Goal: Information Seeking & Learning: Compare options

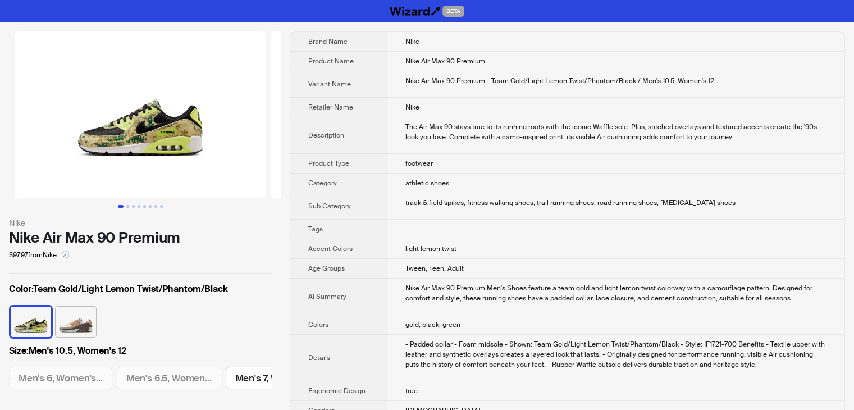
scroll to position [0, 953]
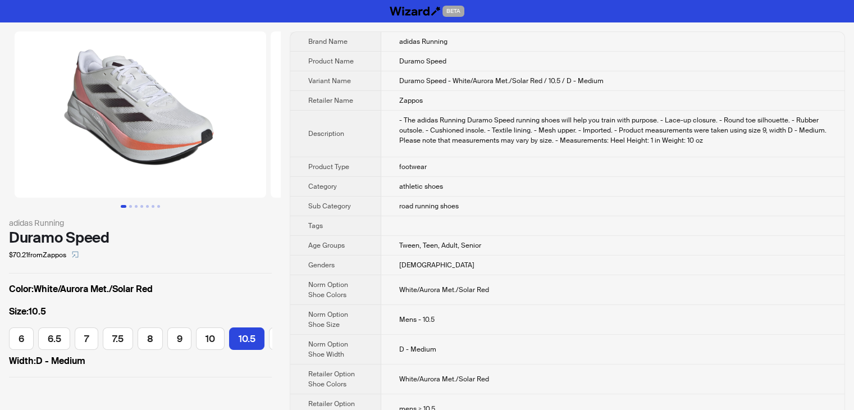
scroll to position [0, 157]
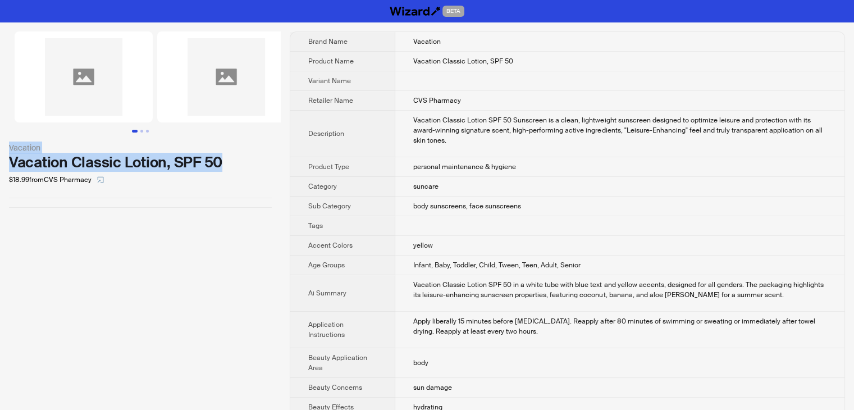
drag, startPoint x: 240, startPoint y: 159, endPoint x: 2, endPoint y: 153, distance: 238.1
click at [2, 153] on div "Vacation Vacation Classic Lotion, SPF 50 $18.99 from CVS Pharmacy" at bounding box center [140, 119] width 281 height 194
copy div "Vacation Vacation Classic Lotion, SPF 50"
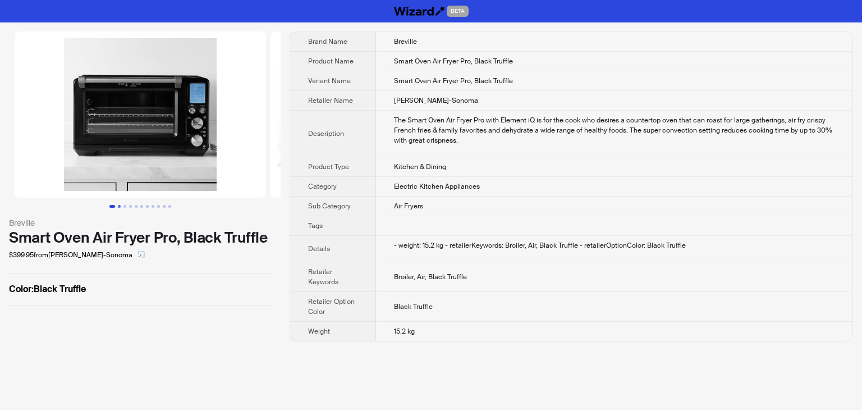
click at [118, 205] on button "Go to slide 2" at bounding box center [119, 206] width 3 height 3
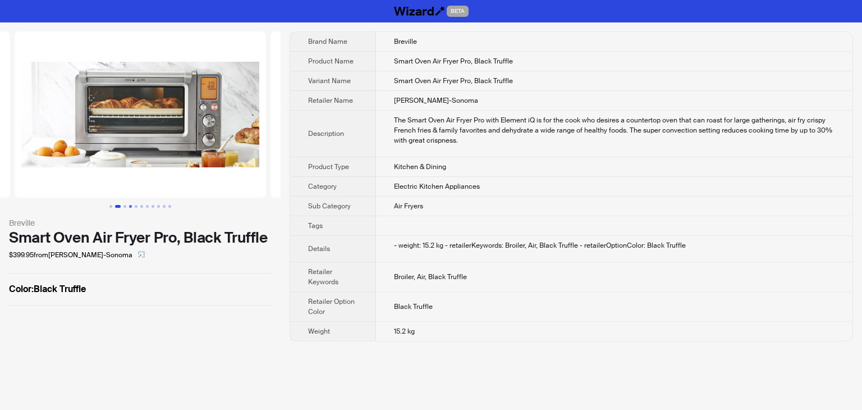
click at [130, 205] on button "Go to slide 4" at bounding box center [130, 206] width 3 height 3
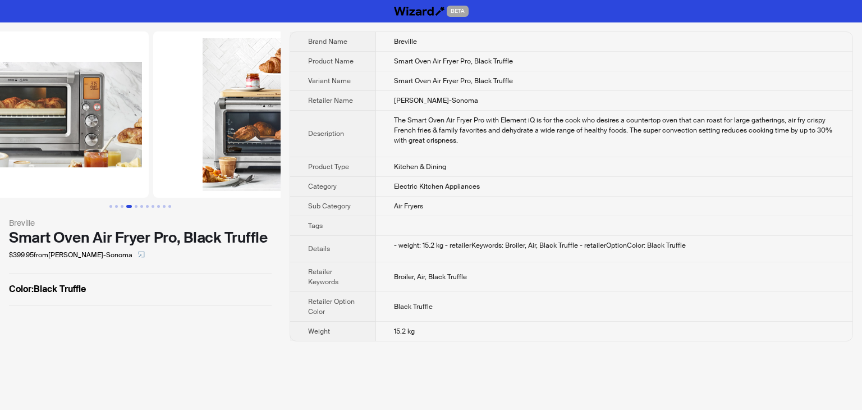
scroll to position [0, 768]
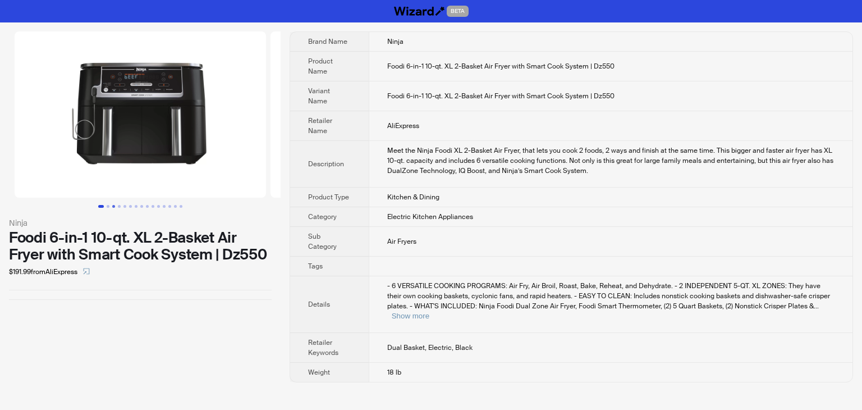
click at [113, 207] on button "Go to slide 3" at bounding box center [113, 206] width 3 height 3
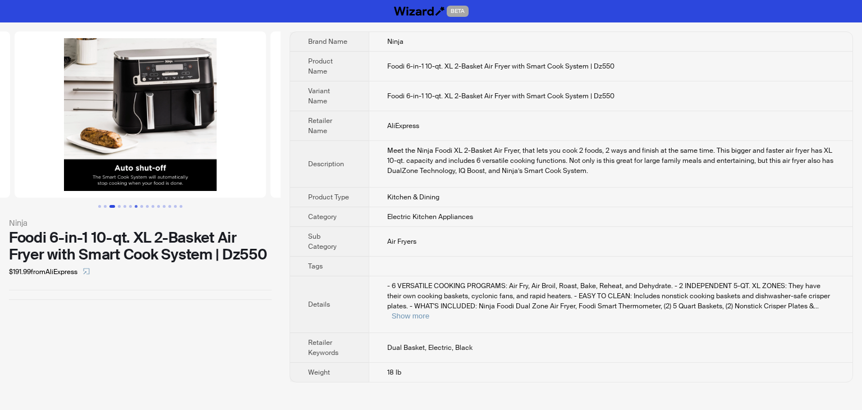
click at [136, 205] on button "Go to slide 7" at bounding box center [136, 206] width 3 height 3
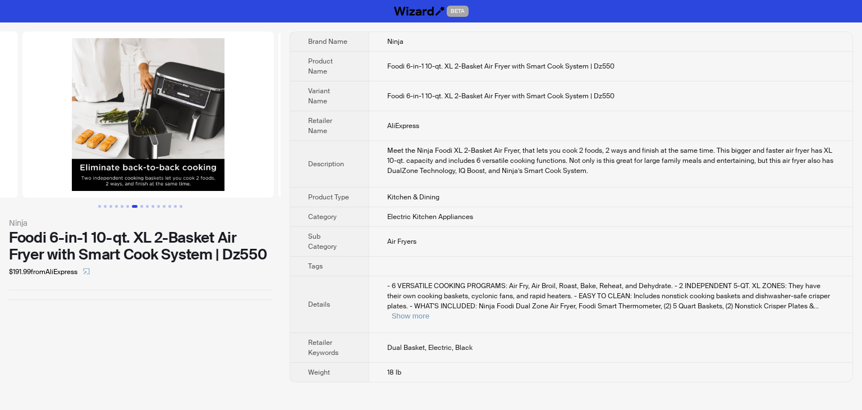
scroll to position [0, 1536]
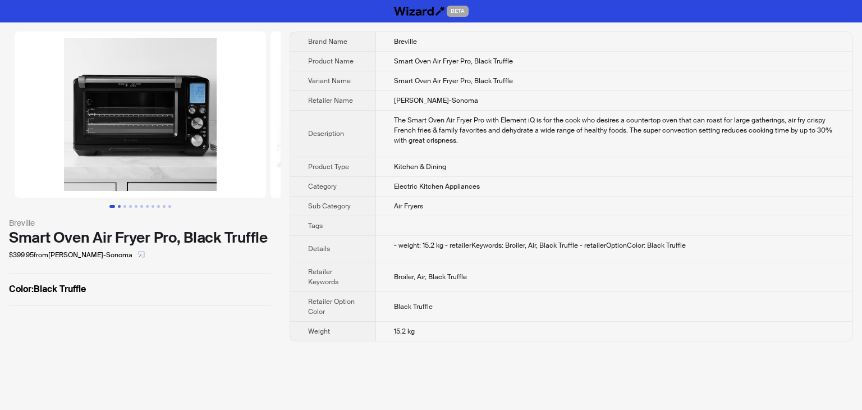
click at [118, 205] on button "Go to slide 2" at bounding box center [119, 206] width 3 height 3
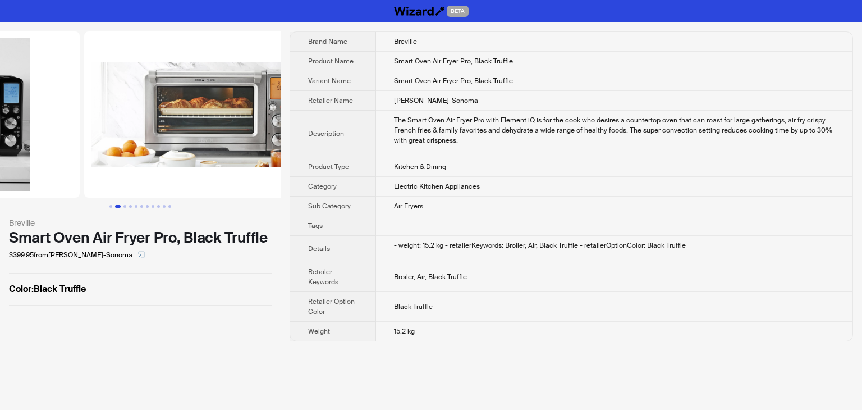
scroll to position [0, 256]
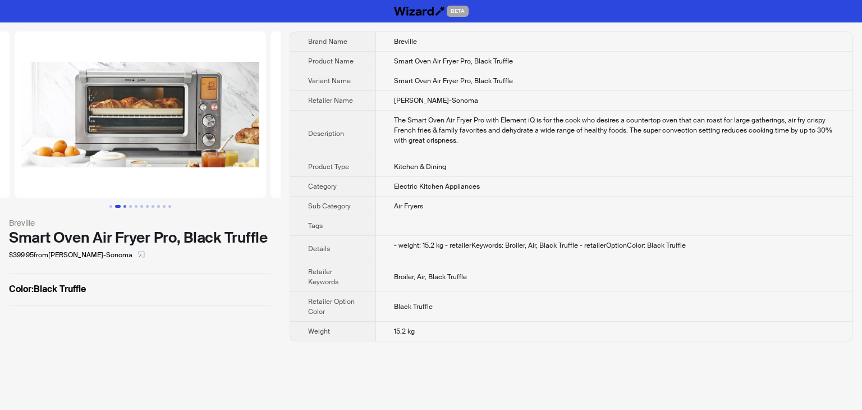
click at [125, 205] on button "Go to slide 3" at bounding box center [125, 206] width 3 height 3
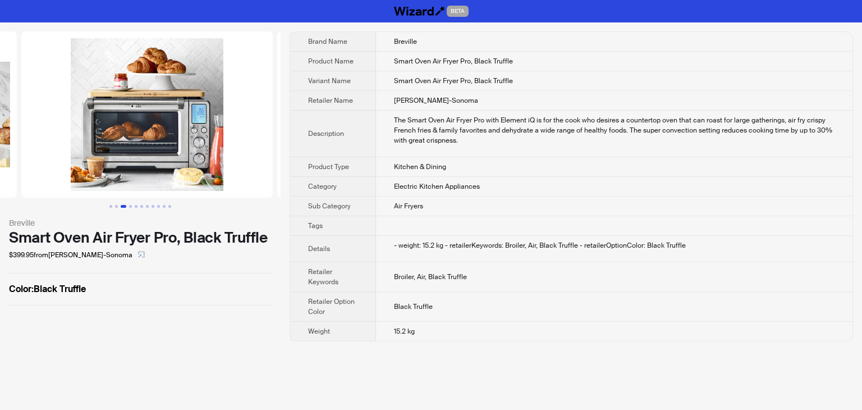
scroll to position [0, 512]
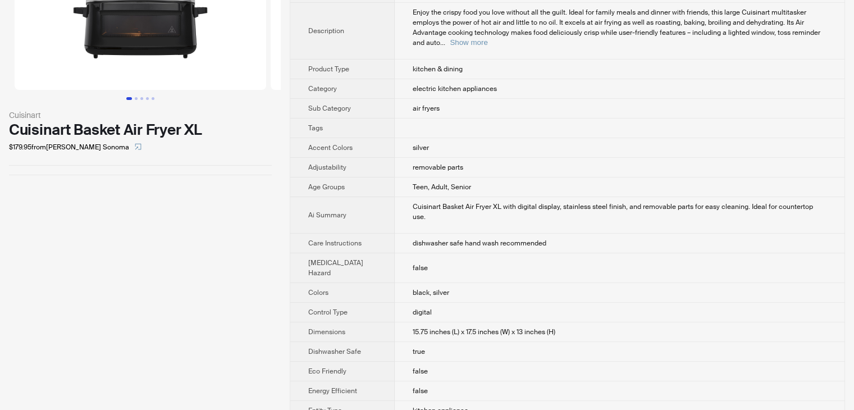
scroll to position [112, 0]
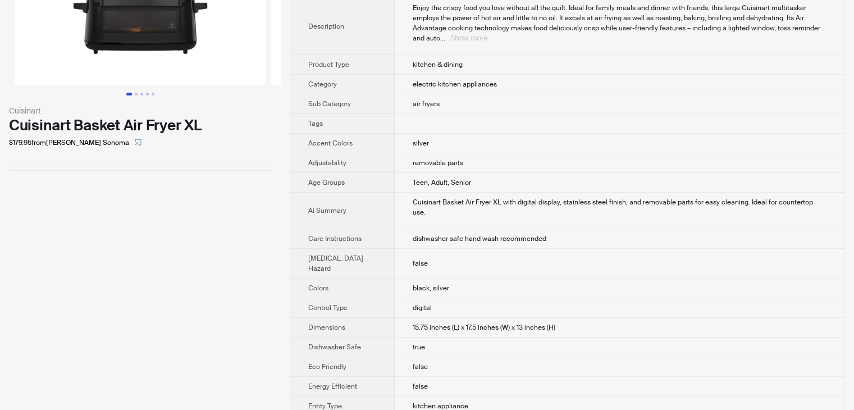
click at [487, 34] on button "Show more" at bounding box center [469, 38] width 38 height 8
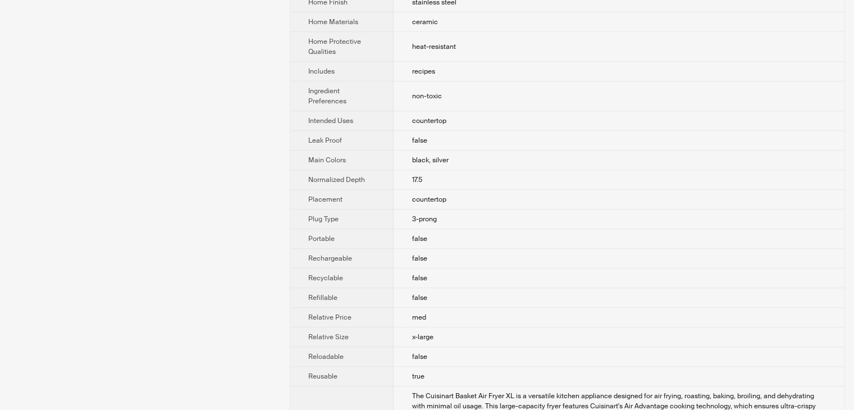
scroll to position [799, 0]
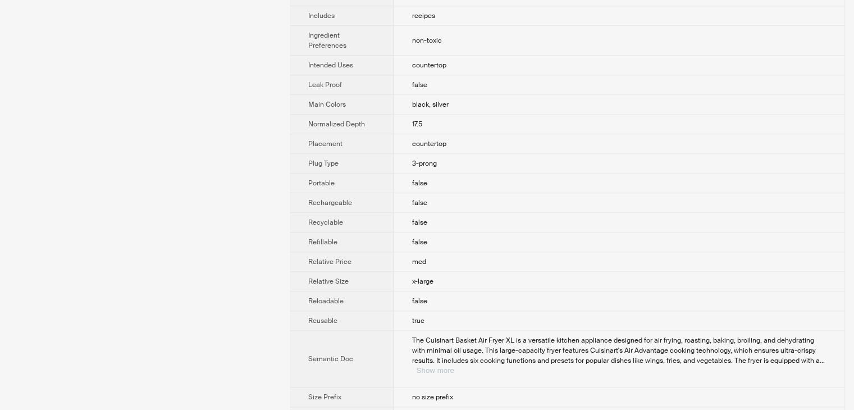
click at [454, 366] on button "Show more" at bounding box center [435, 370] width 38 height 8
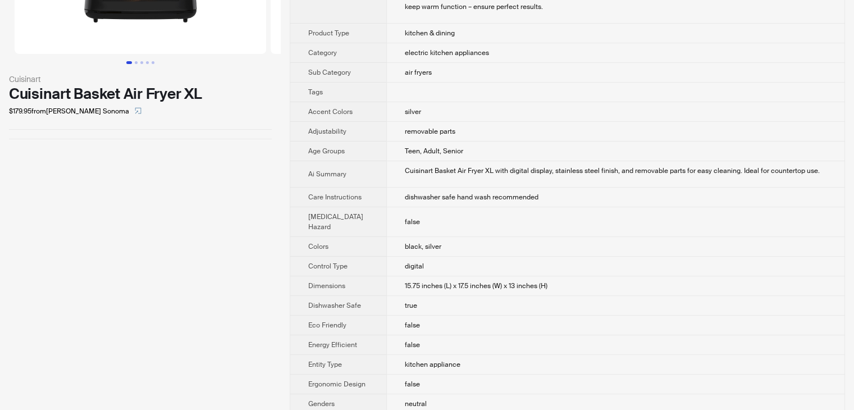
scroll to position [0, 0]
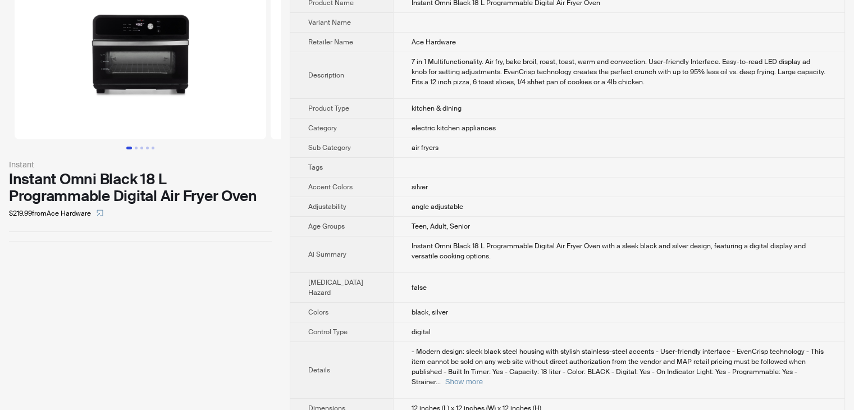
scroll to position [168, 0]
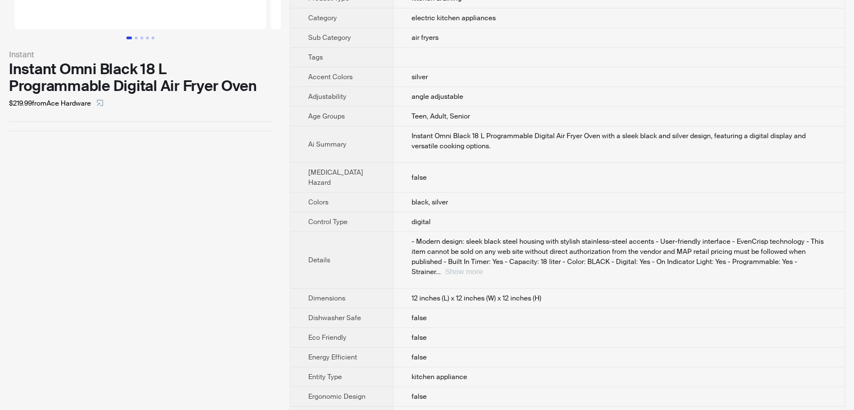
click at [483, 267] on button "Show more" at bounding box center [464, 271] width 38 height 8
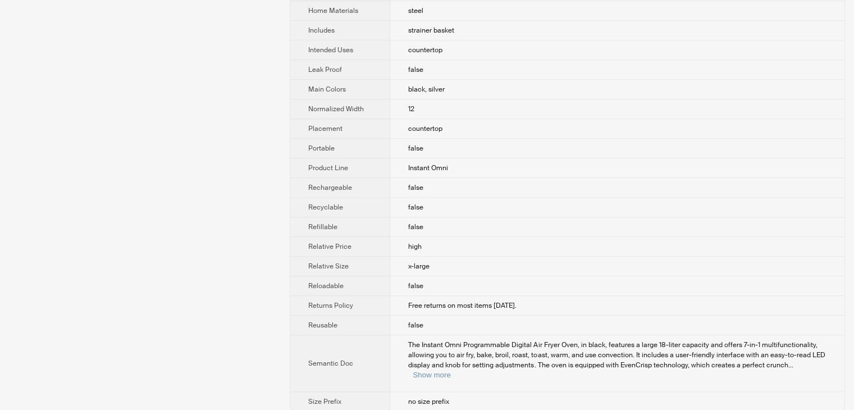
scroll to position [787, 0]
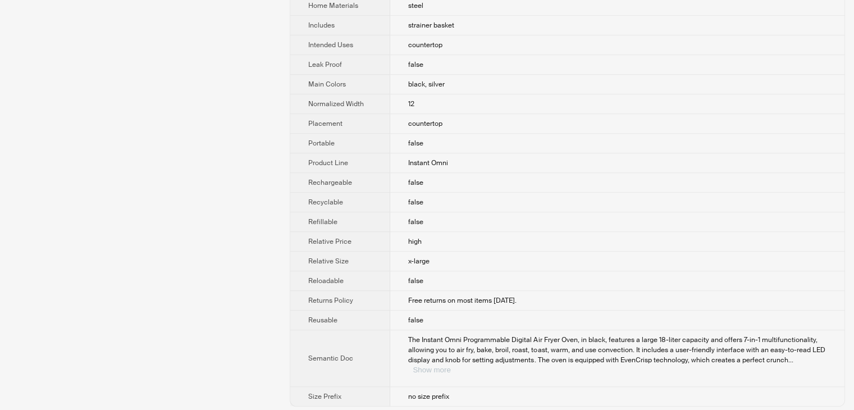
click at [450, 365] on button "Show more" at bounding box center [432, 369] width 38 height 8
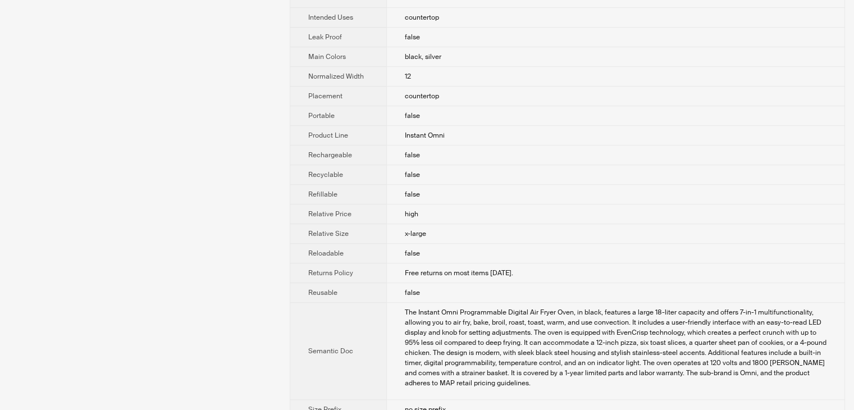
scroll to position [857, 0]
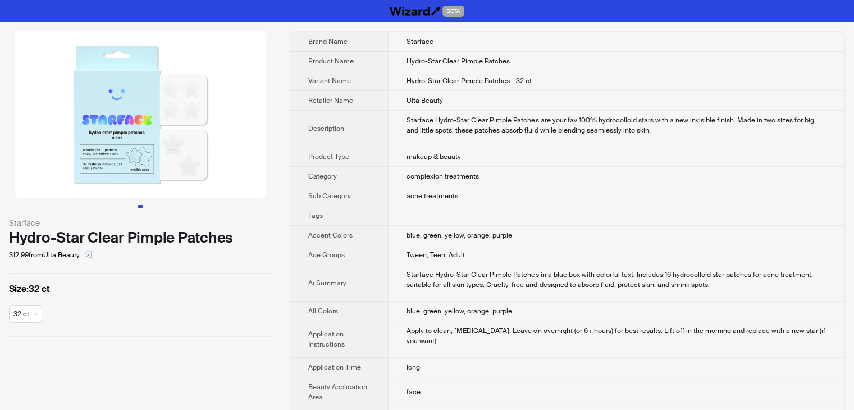
click at [138, 205] on button "Go to slide 1" at bounding box center [141, 206] width 6 height 3
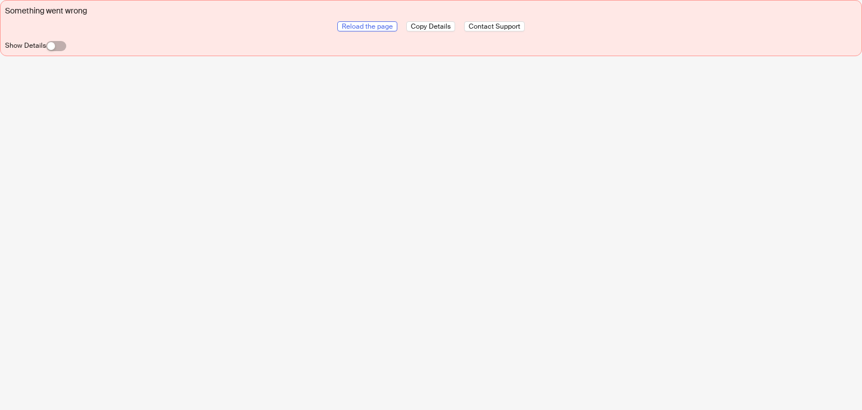
click at [360, 27] on span "Reload the page" at bounding box center [367, 26] width 51 height 9
click at [385, 27] on span "Reload the page" at bounding box center [367, 26] width 51 height 9
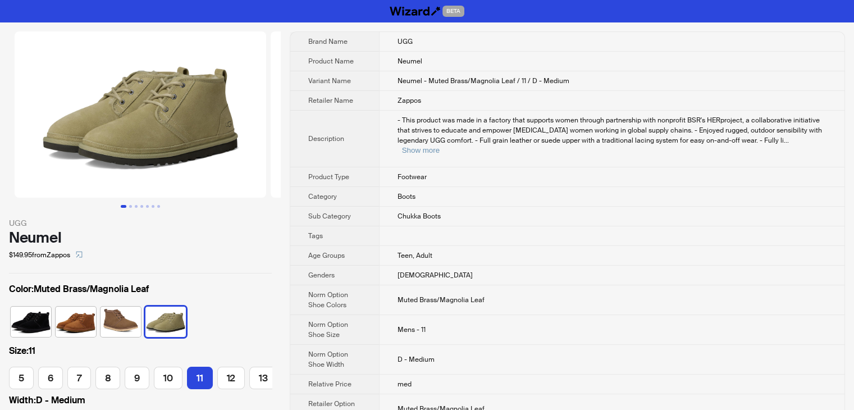
scroll to position [0, 159]
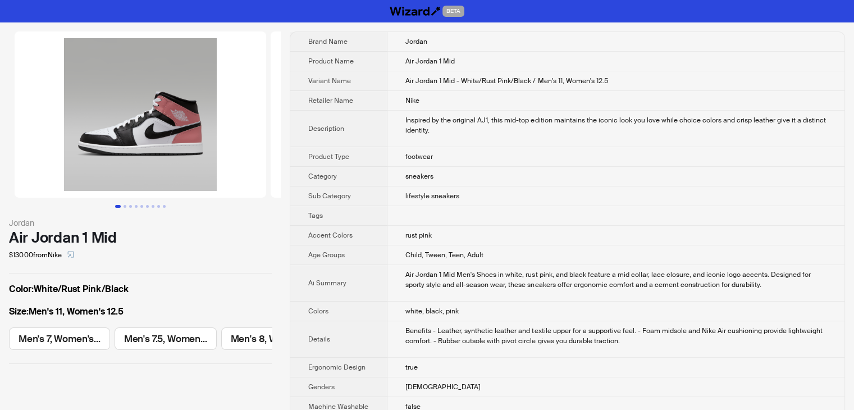
scroll to position [0, 846]
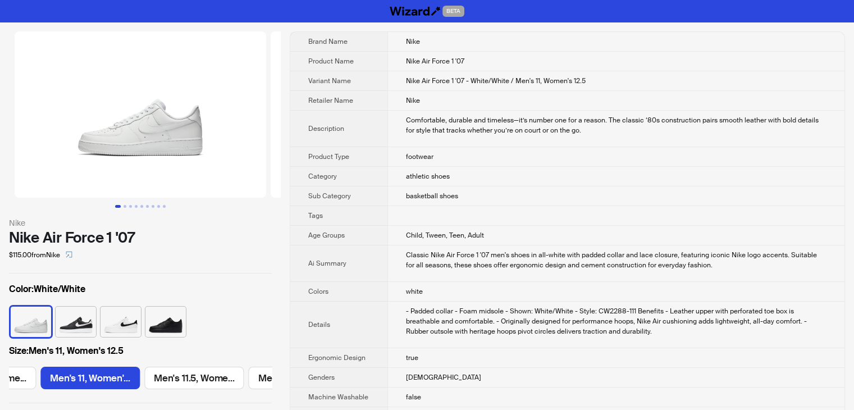
scroll to position [0, 1601]
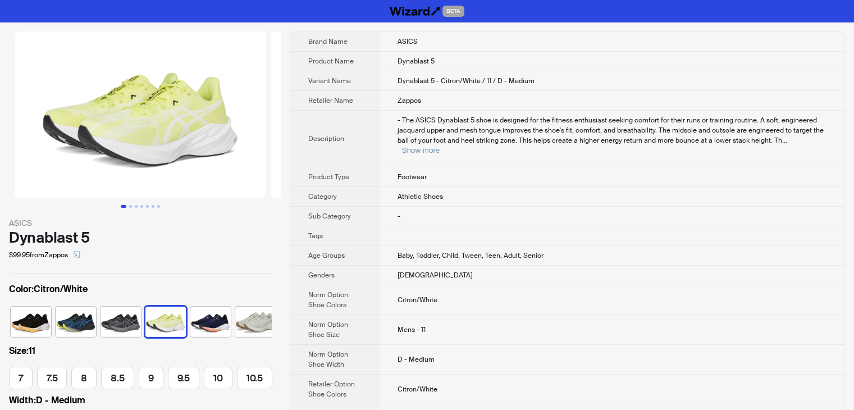
scroll to position [0, 7]
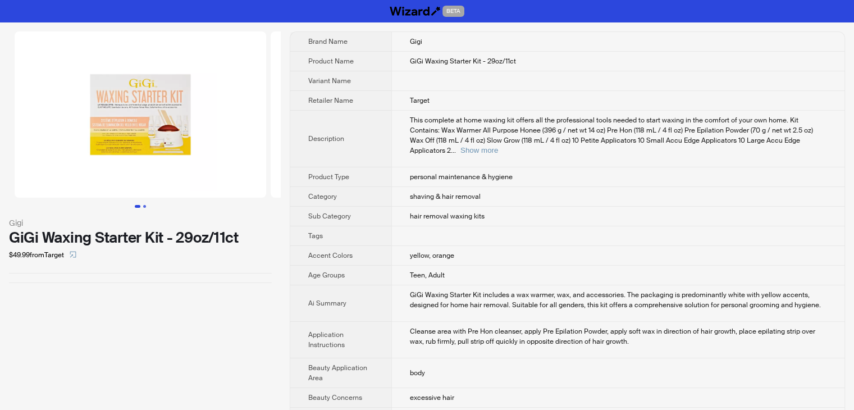
click at [146, 205] on button "Go to slide 2" at bounding box center [144, 206] width 3 height 3
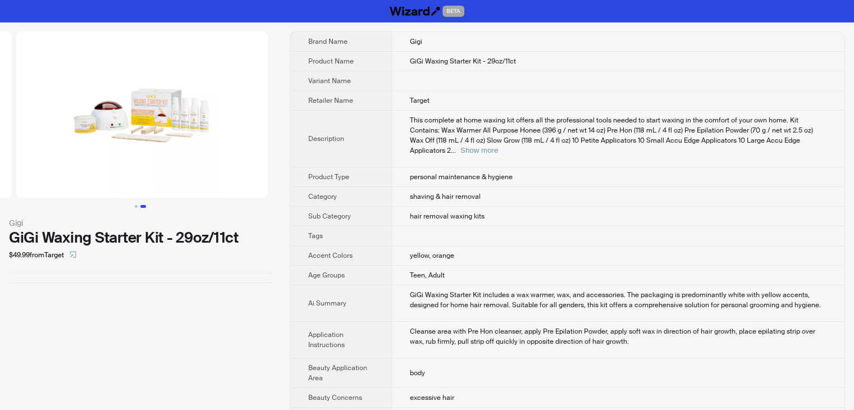
scroll to position [0, 256]
click at [106, 115] on img at bounding box center [141, 114] width 252 height 166
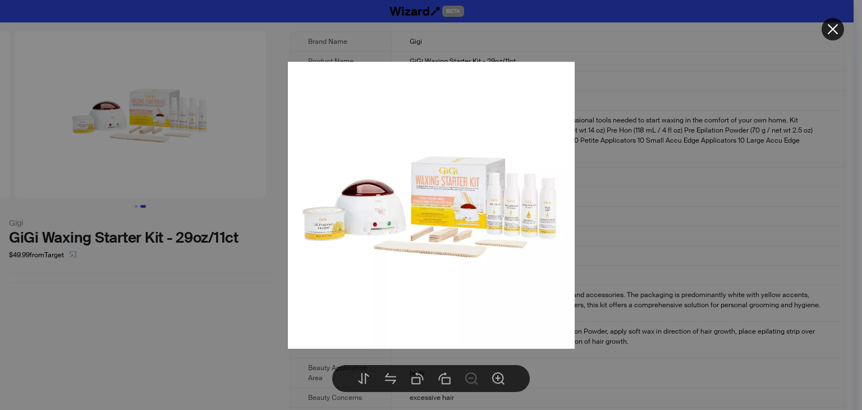
click at [209, 316] on div at bounding box center [431, 205] width 862 height 410
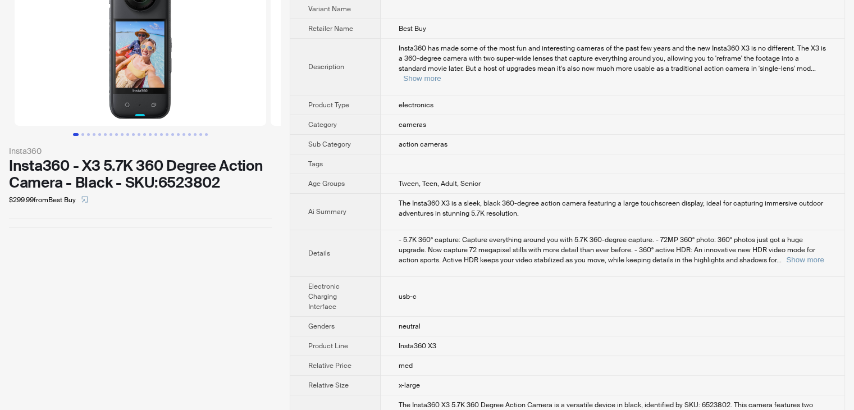
scroll to position [120, 0]
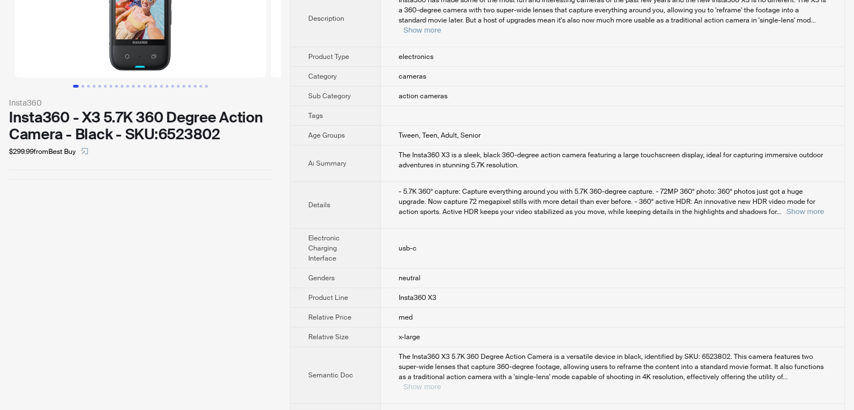
click at [441, 382] on button "Show more" at bounding box center [422, 386] width 38 height 8
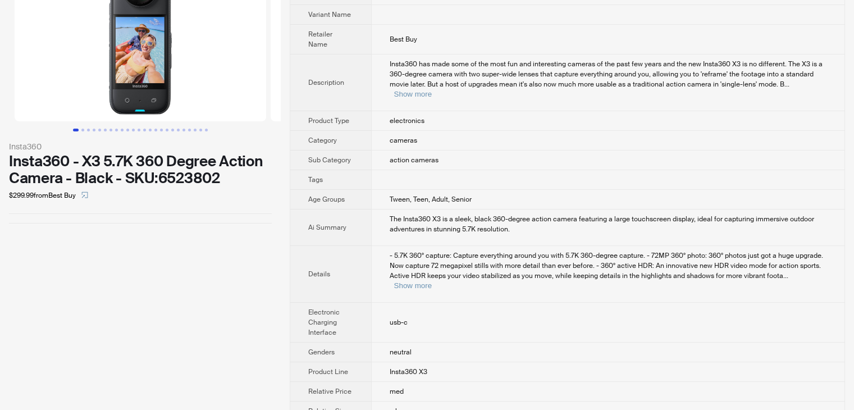
scroll to position [0, 0]
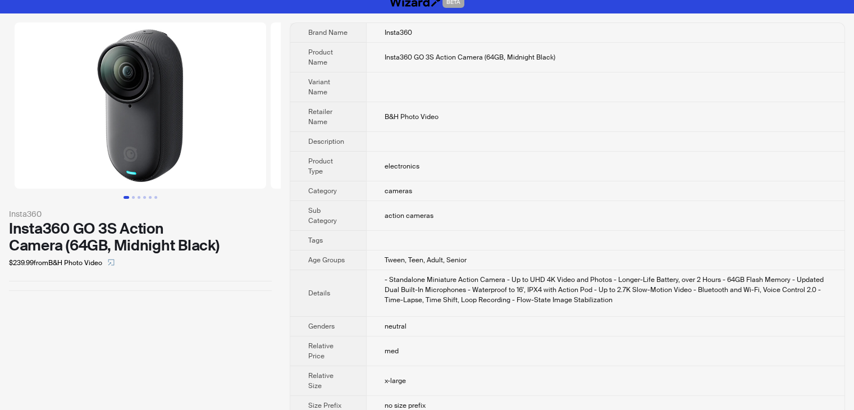
scroll to position [12, 0]
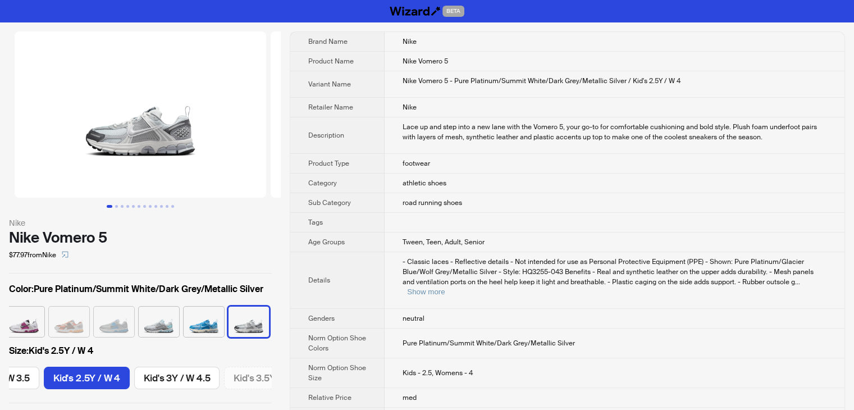
scroll to position [0, 249]
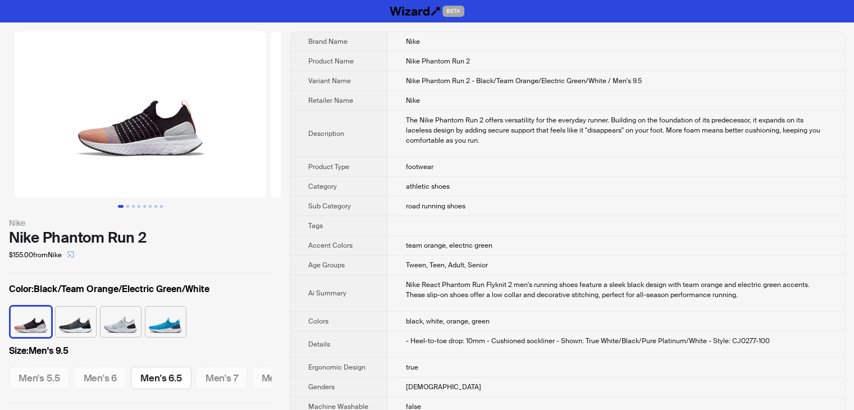
scroll to position [0, 460]
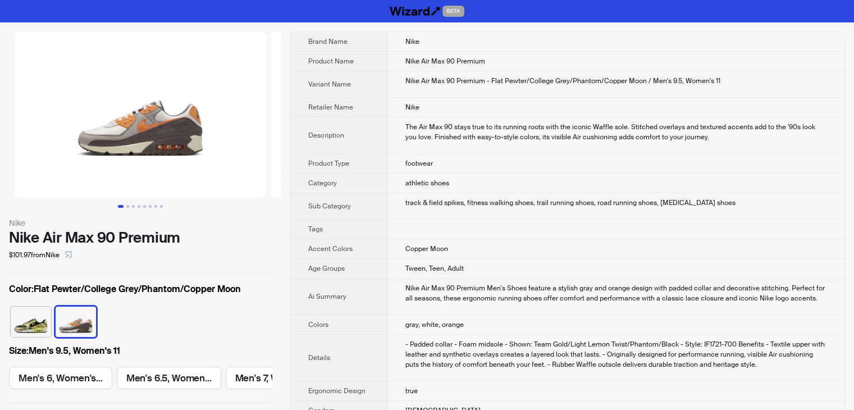
scroll to position [0, 737]
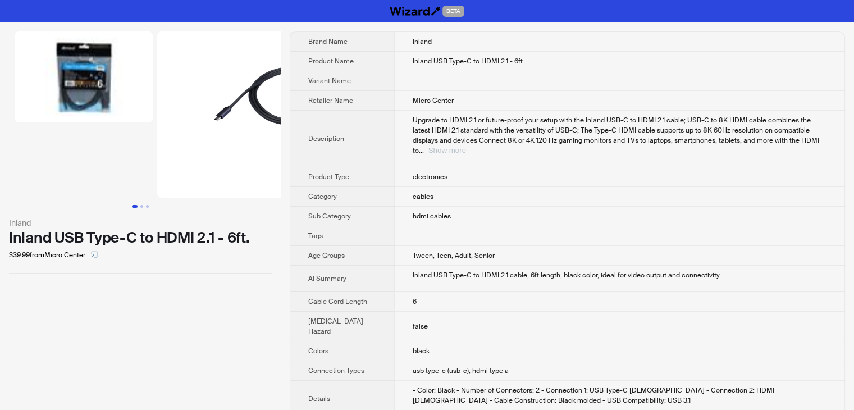
click at [466, 146] on button "Show more" at bounding box center [447, 150] width 38 height 8
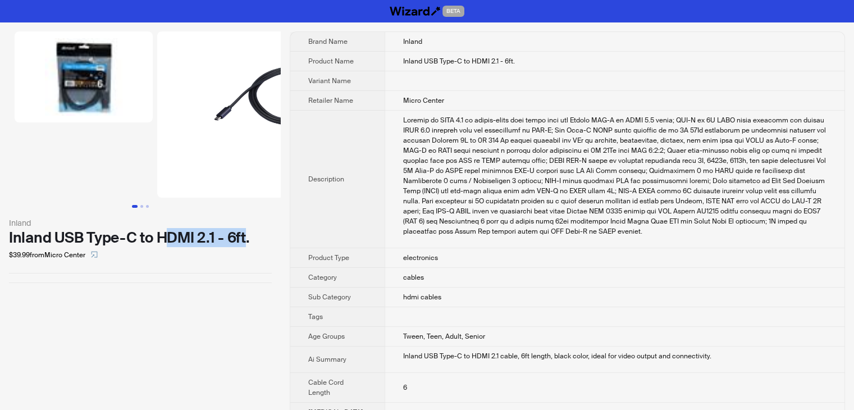
drag, startPoint x: 244, startPoint y: 234, endPoint x: 167, endPoint y: 232, distance: 76.4
click at [167, 232] on div "Inland USB Type-C to HDMI 2.1 - 6ft." at bounding box center [140, 237] width 263 height 17
click at [82, 235] on div "Inland USB Type-C to HDMI 2.1 - 6ft." at bounding box center [140, 237] width 263 height 17
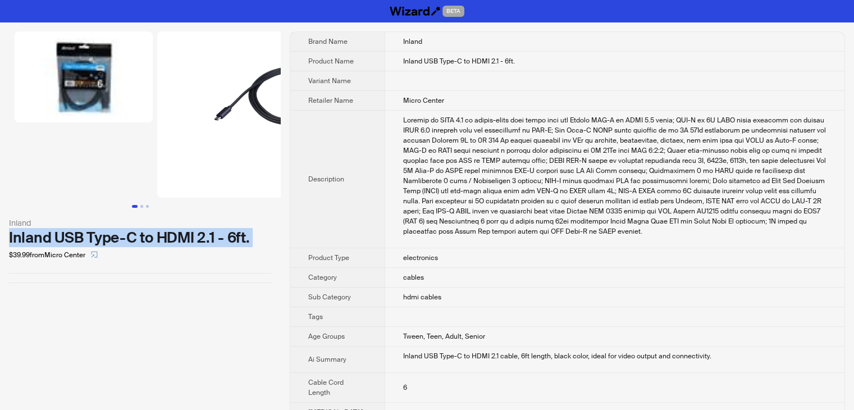
click at [82, 235] on div "Inland USB Type-C to HDMI 2.1 - 6ft." at bounding box center [140, 237] width 263 height 17
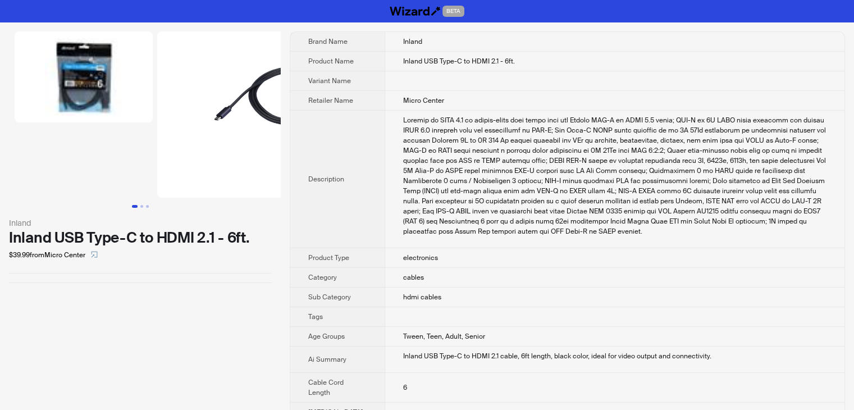
click at [208, 246] on div "$39.99 from Micro Center" at bounding box center [140, 255] width 263 height 18
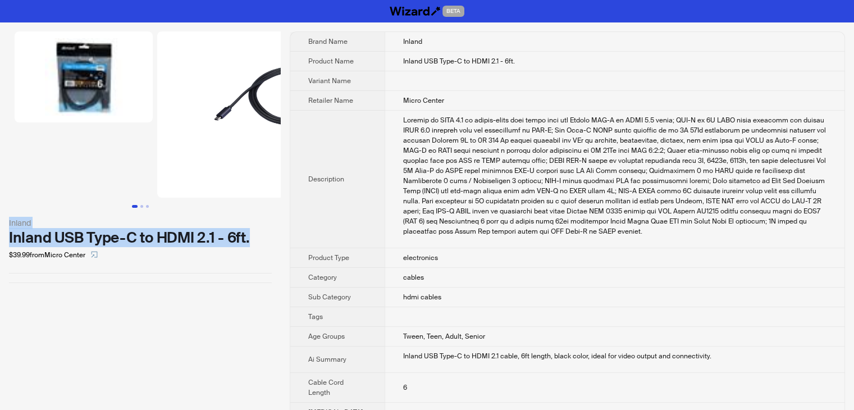
drag, startPoint x: 267, startPoint y: 237, endPoint x: 0, endPoint y: 213, distance: 267.7
click at [0, 213] on div "Inland Inland USB Type-C to HDMI 2.1 - 6ft. $39.99 from Micro Center" at bounding box center [140, 156] width 281 height 269
copy div "Inland Inland USB Type-C to HDMI 2.1 - 6ft."
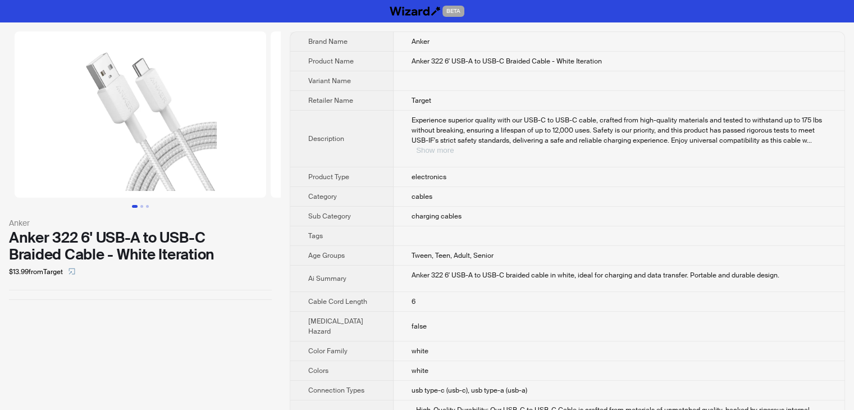
click at [454, 146] on button "Show more" at bounding box center [435, 150] width 38 height 8
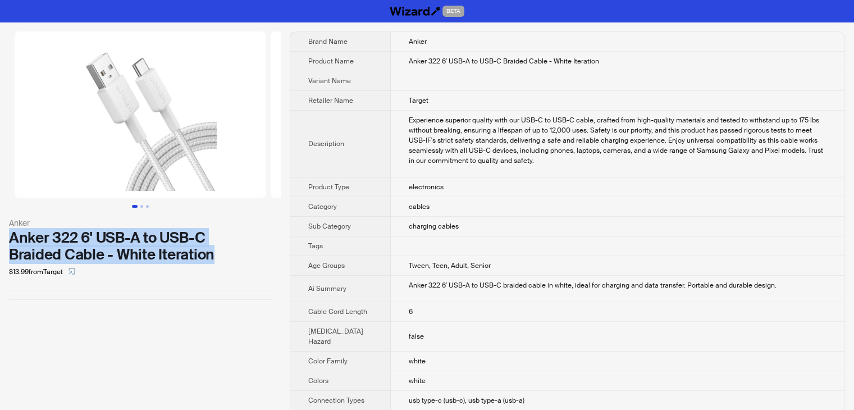
drag, startPoint x: 220, startPoint y: 255, endPoint x: 0, endPoint y: 235, distance: 221.0
click at [0, 235] on div "Anker Anker 322 6' USB-A to USB-C Braided Cable - White Iteration $13.99 from T…" at bounding box center [140, 165] width 281 height 286
copy div "Anker 322 6' USB-A to USB-C Braided Cable - White Iteration"
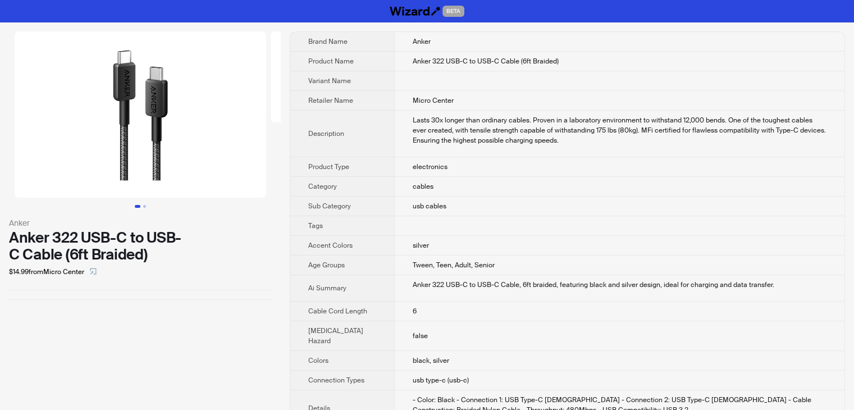
click at [601, 189] on td "cables" at bounding box center [619, 187] width 450 height 20
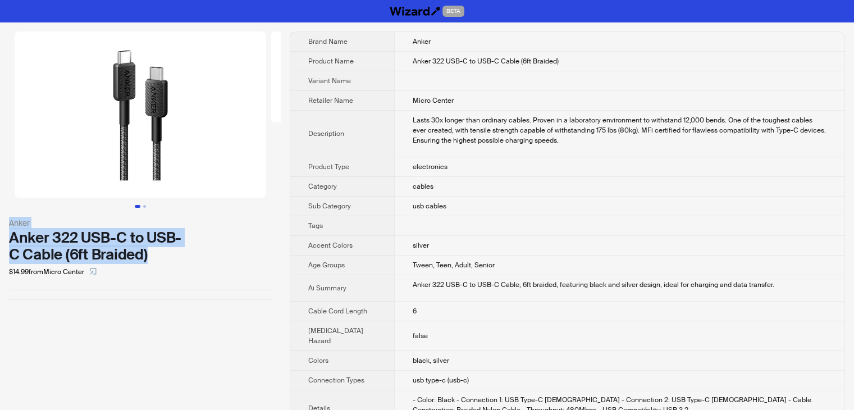
drag, startPoint x: 164, startPoint y: 257, endPoint x: 0, endPoint y: 225, distance: 166.9
click at [0, 225] on div "Anker Anker 322 USB-C to USB-C Cable (6ft Braided) $14.99 from Micro Center" at bounding box center [140, 165] width 281 height 286
copy div "Anker Anker 322 USB-C to USB-C Cable (6ft Braided)"
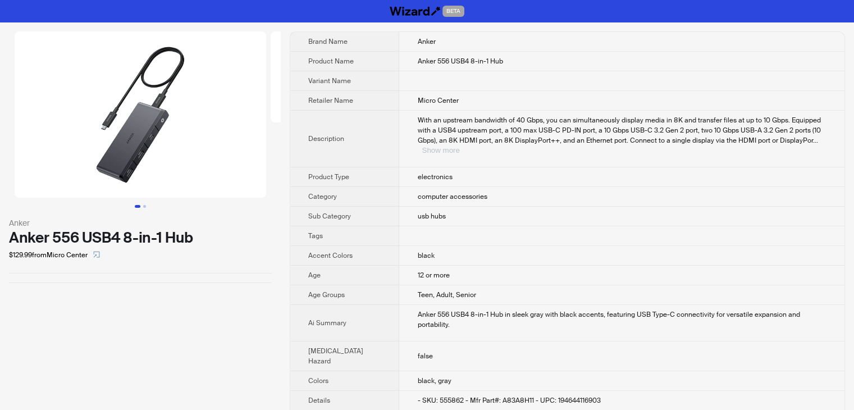
click at [459, 146] on button "Show more" at bounding box center [441, 150] width 38 height 8
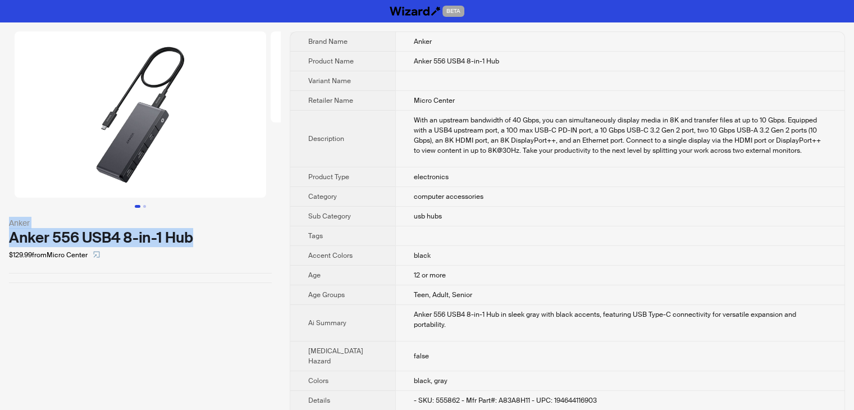
drag, startPoint x: 148, startPoint y: 241, endPoint x: 1, endPoint y: 228, distance: 148.2
click at [1, 228] on div "Anker Anker 556 USB4 8-in-1 Hub $129.99 from Micro Center" at bounding box center [140, 156] width 281 height 269
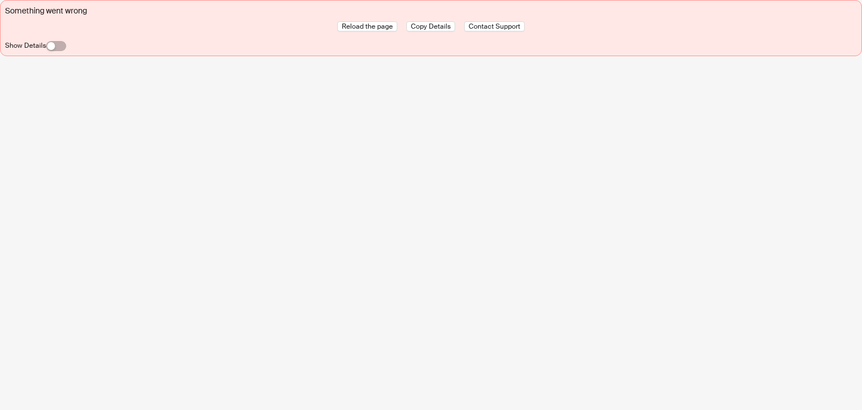
click at [358, 21] on button "Reload the page" at bounding box center [367, 26] width 60 height 10
click at [354, 29] on span "Reload the page" at bounding box center [367, 26] width 51 height 9
click at [363, 26] on span "Reload the page" at bounding box center [367, 26] width 51 height 9
click at [348, 28] on span "Reload the page" at bounding box center [367, 26] width 51 height 9
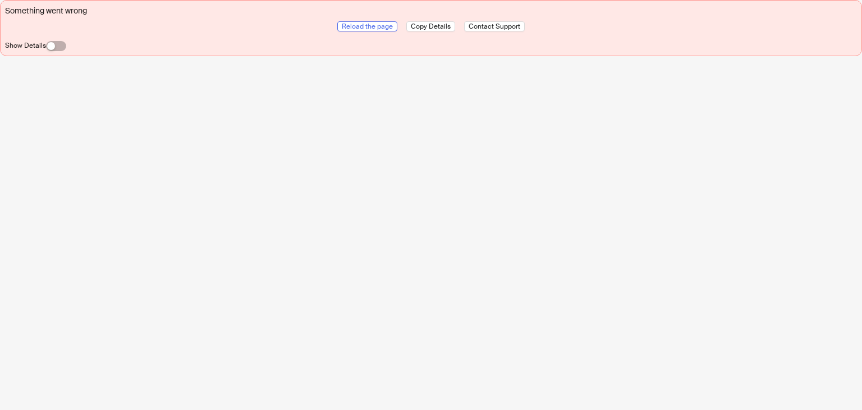
click at [359, 28] on span "Reload the page" at bounding box center [367, 26] width 51 height 9
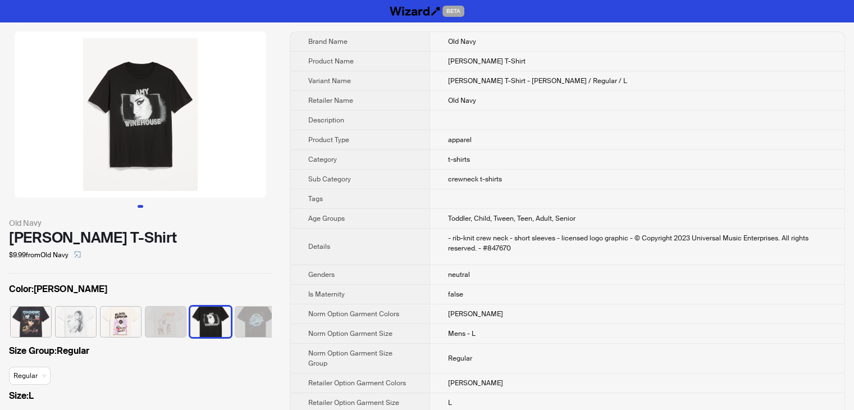
scroll to position [0, 7]
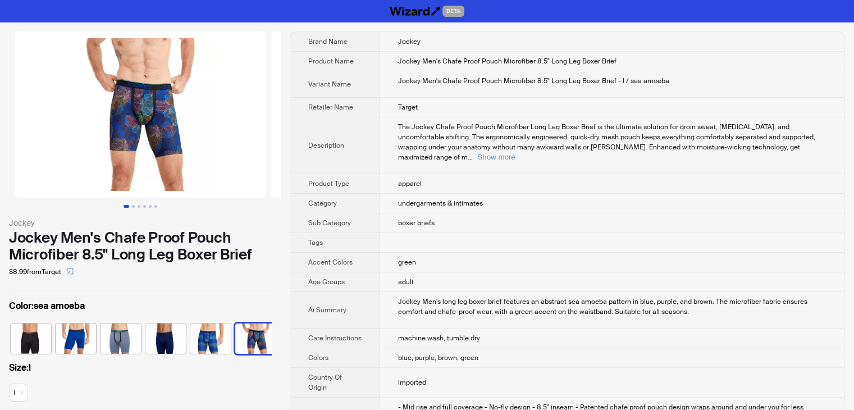
scroll to position [0, 97]
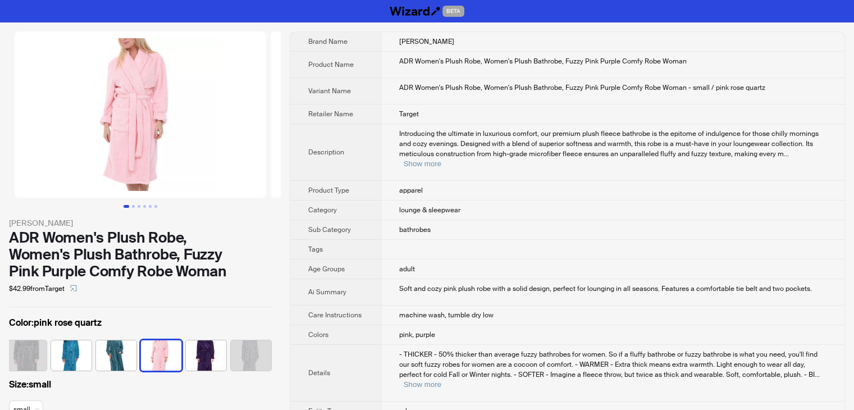
scroll to position [0, 410]
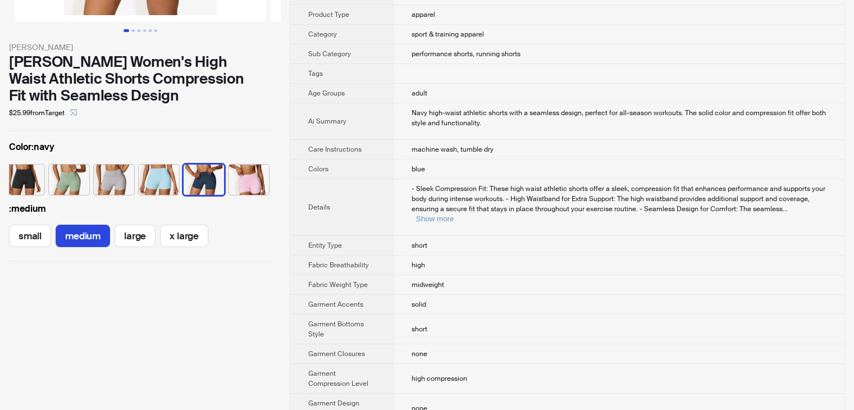
scroll to position [225, 0]
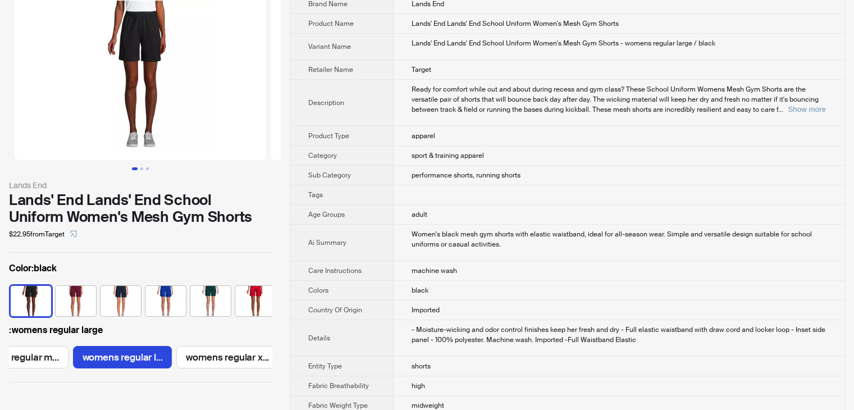
scroll to position [56, 0]
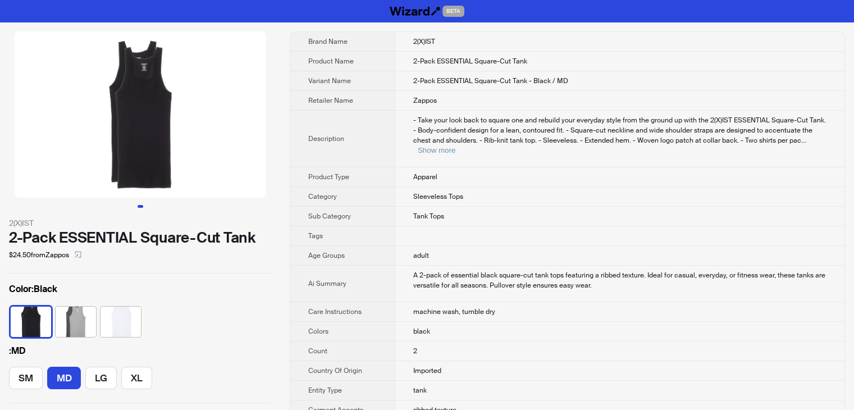
click at [568, 190] on td "Sleeveless Tops" at bounding box center [620, 197] width 450 height 20
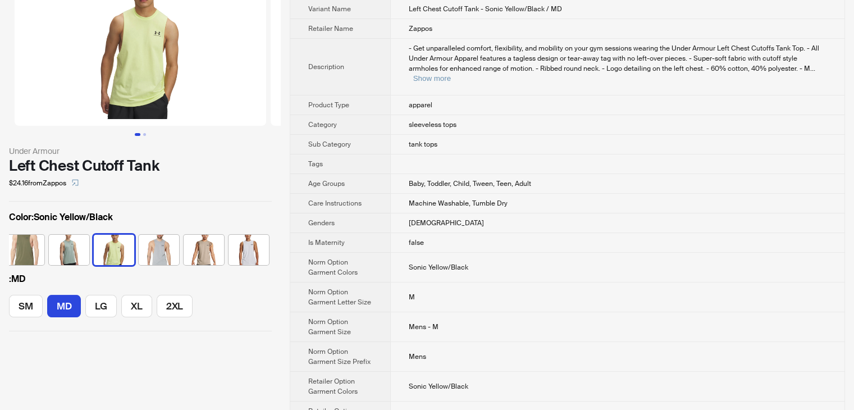
scroll to position [56, 0]
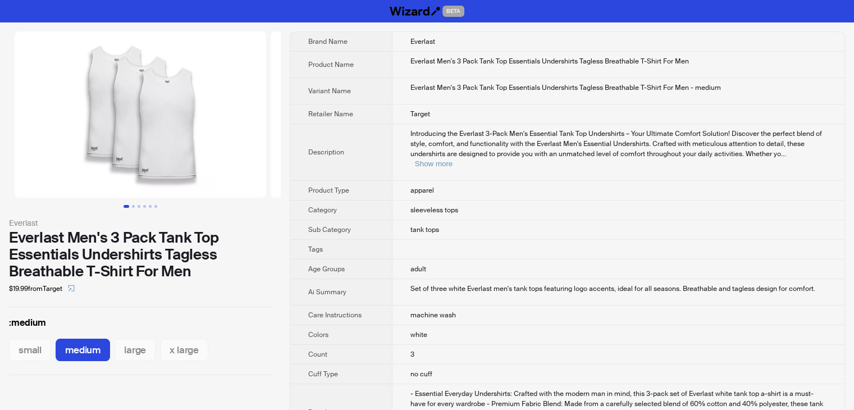
click at [644, 115] on td "Target" at bounding box center [618, 114] width 452 height 20
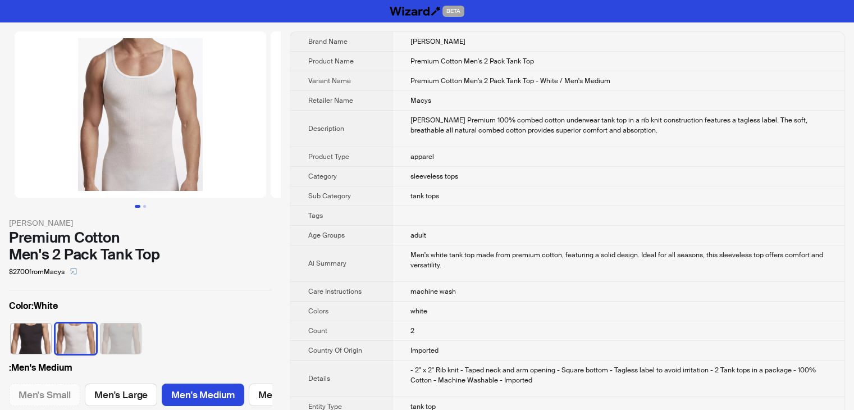
scroll to position [0, 46]
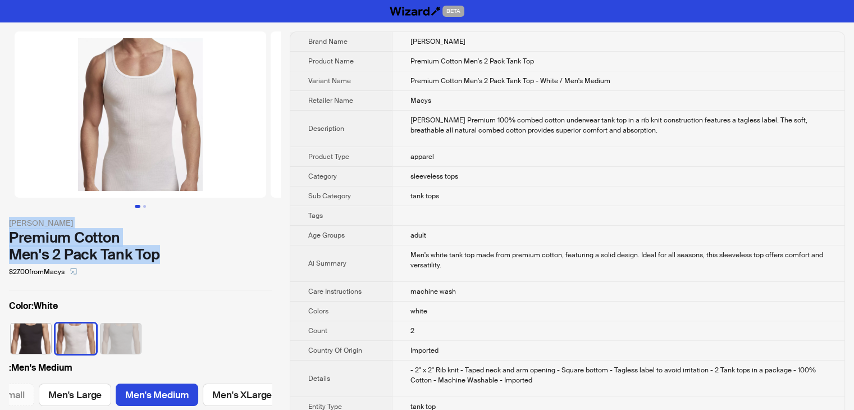
drag, startPoint x: 171, startPoint y: 257, endPoint x: 2, endPoint y: 221, distance: 172.3
click at [2, 221] on div "Stanfield's Premium Cotton Men's 2 Pack Tank Top $27.00 from Macys Color : Whit…" at bounding box center [140, 225] width 281 height 406
copy div "Stanfield's Premium Cotton Men's 2 Pack Tank Top"
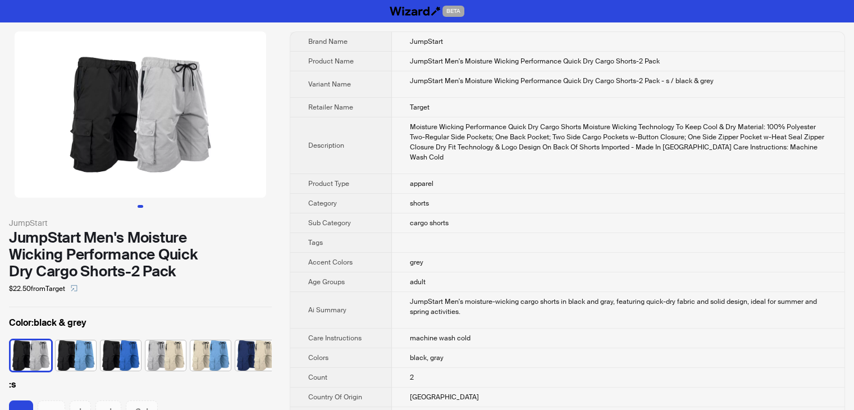
scroll to position [628, 0]
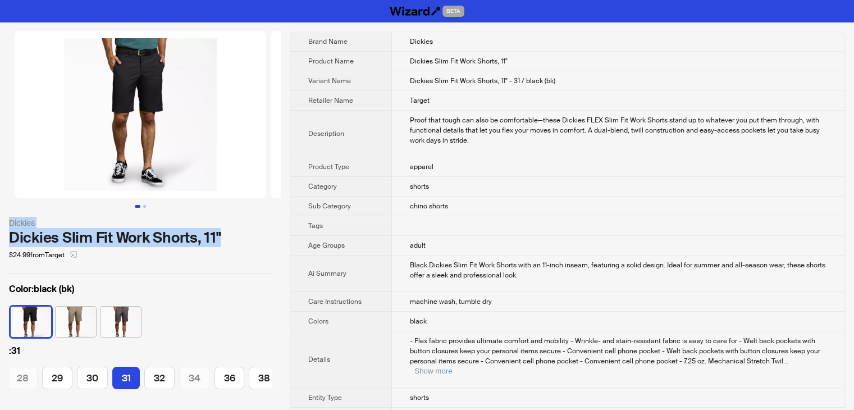
drag, startPoint x: 241, startPoint y: 232, endPoint x: 0, endPoint y: 223, distance: 241.6
click at [0, 223] on div "Dickies Dickies Slim Fit Work Shorts, 11" $24.99 from Target Color : black (bk)…" at bounding box center [140, 217] width 281 height 390
copy div "Dickies Dickies Slim Fit Work Shorts, 11""
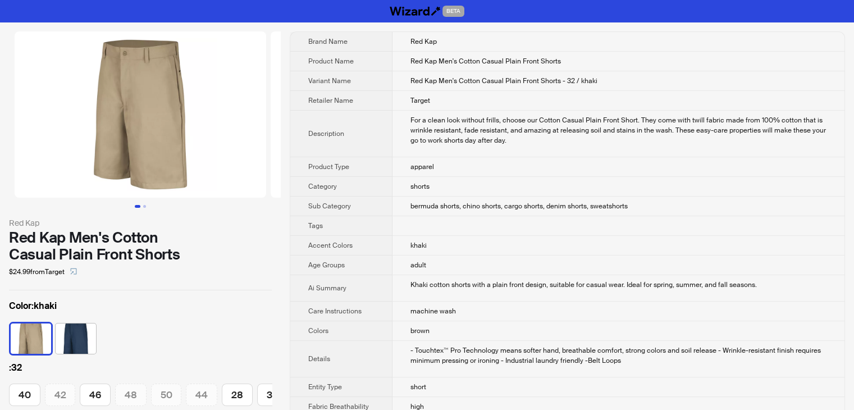
scroll to position [0, 138]
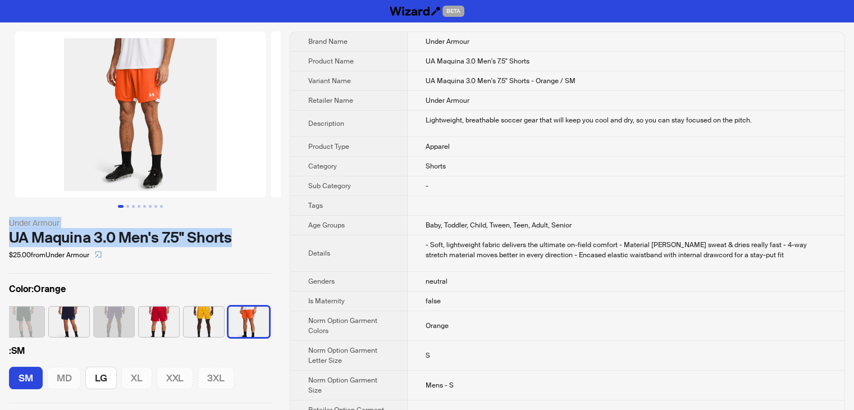
drag, startPoint x: 168, startPoint y: 236, endPoint x: 0, endPoint y: 225, distance: 168.8
click at [0, 225] on div "Under Armour UA Maquina 3.0 Men's 7.5" Shorts $25.00 from Under Armour Color : …" at bounding box center [140, 217] width 281 height 390
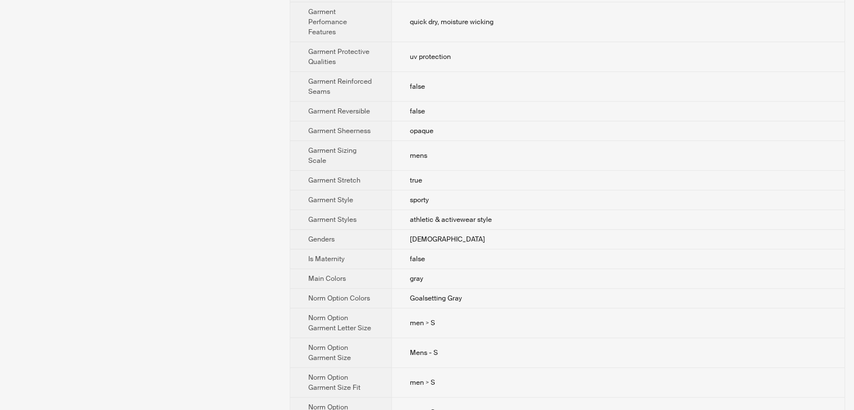
scroll to position [674, 0]
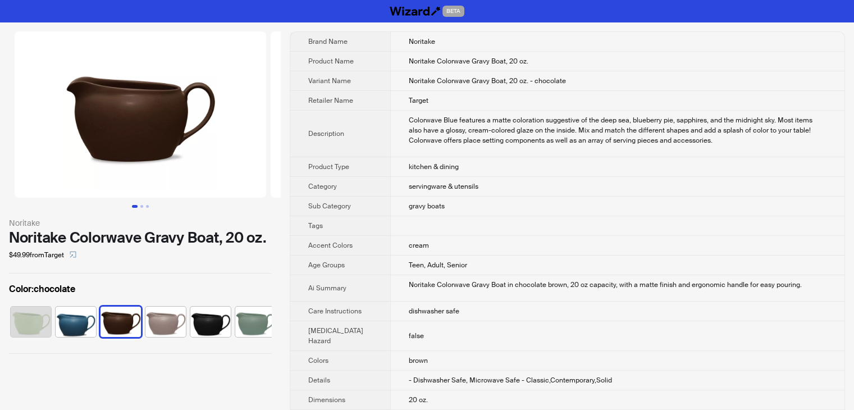
scroll to position [0, 74]
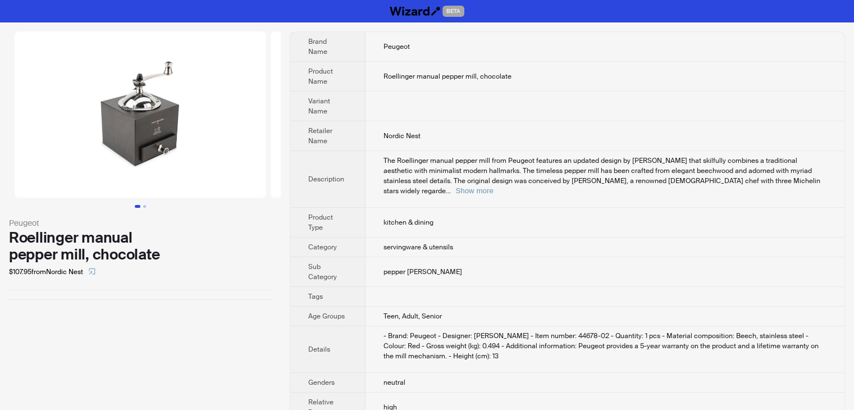
click at [628, 143] on td "Nordic Nest" at bounding box center [604, 136] width 479 height 30
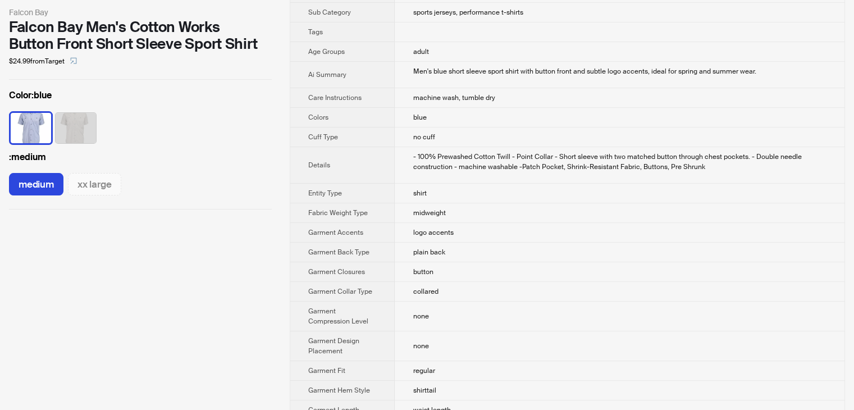
scroll to position [112, 0]
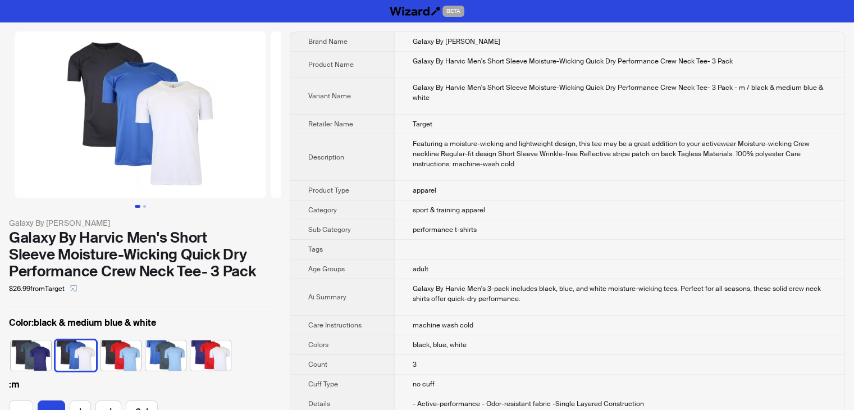
click at [590, 167] on div "Featuring a moisture-wicking and lightweight design, this tee may be a great ad…" at bounding box center [620, 154] width 414 height 30
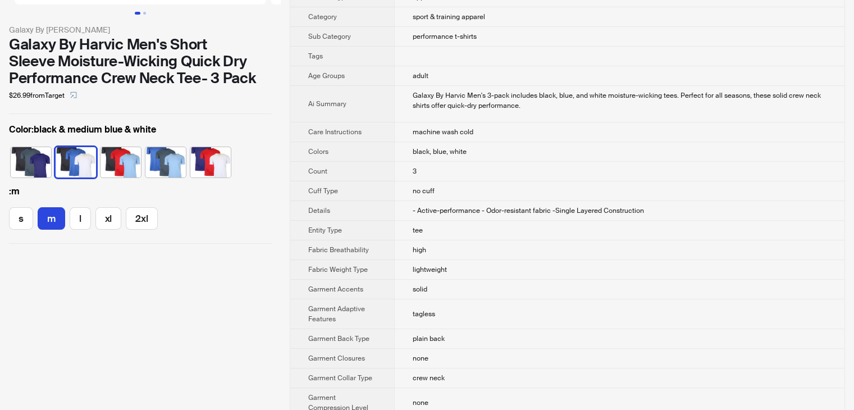
scroll to position [191, 0]
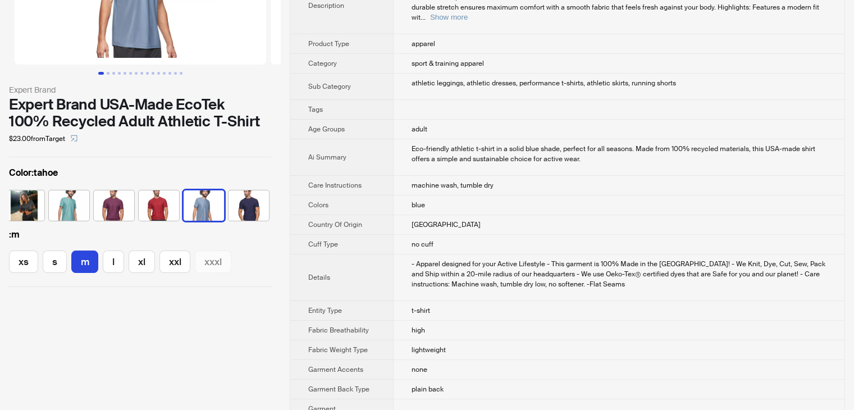
scroll to position [108, 0]
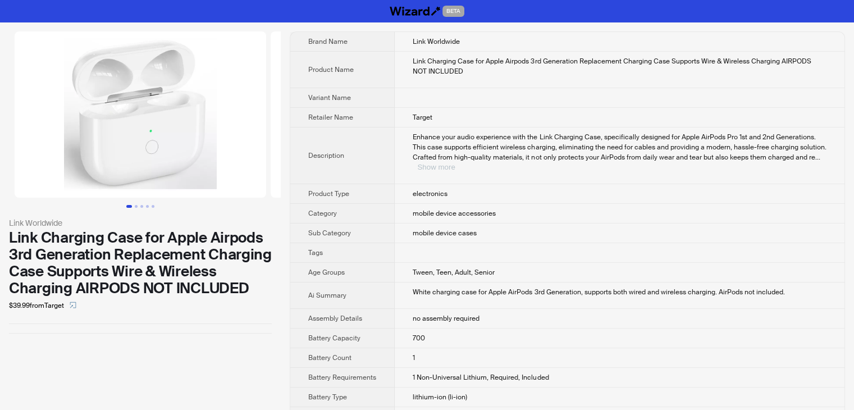
click at [455, 163] on button "Show more" at bounding box center [436, 167] width 38 height 8
